Goal: Transaction & Acquisition: Subscribe to service/newsletter

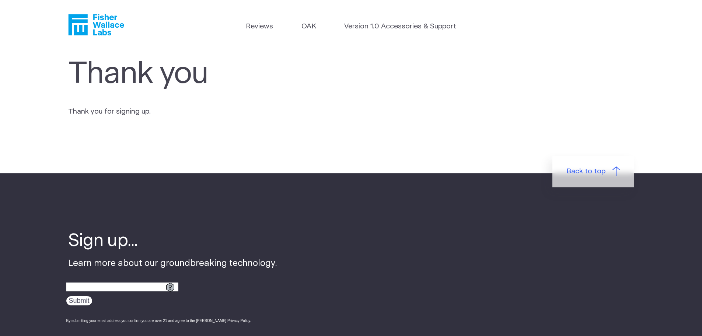
click at [89, 22] on icon "Fisher Wallace" at bounding box center [96, 24] width 56 height 21
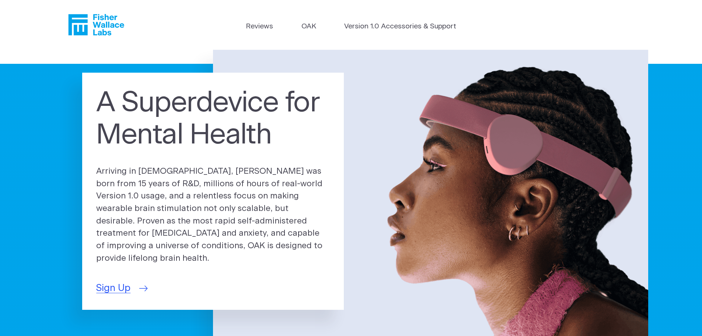
click at [110, 281] on span "Sign Up" at bounding box center [113, 288] width 34 height 14
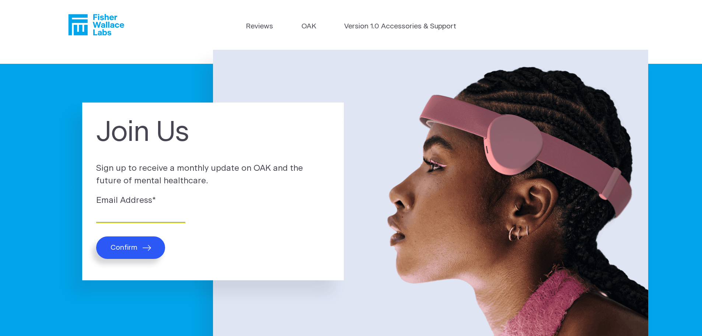
click at [131, 219] on input "Email Address *" at bounding box center [140, 216] width 89 height 11
type input "yosi@jnylaw.com"
click at [132, 242] on button "Confirm" at bounding box center [130, 247] width 69 height 22
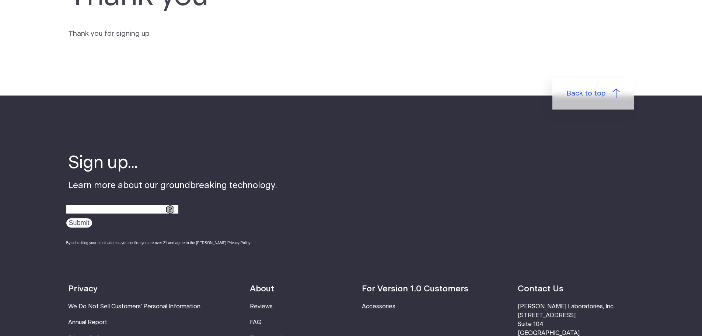
scroll to position [221, 0]
